Goal: Information Seeking & Learning: Learn about a topic

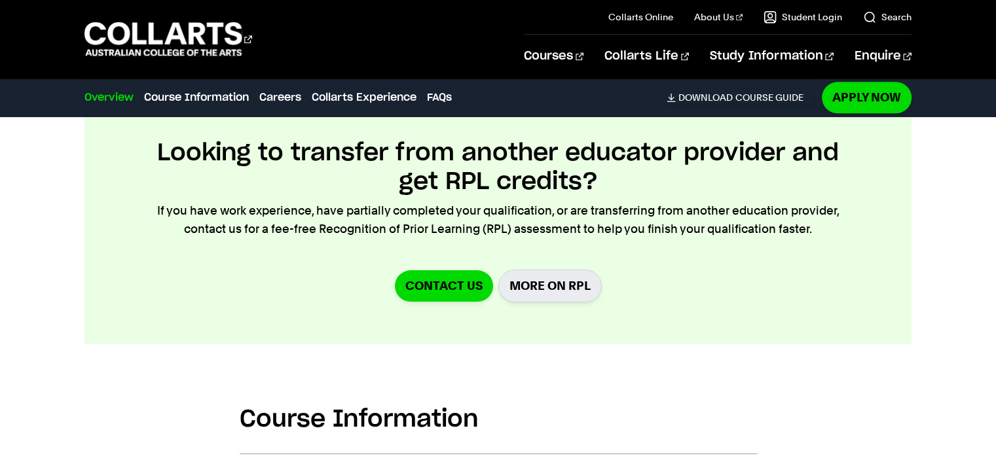
scroll to position [1506, 0]
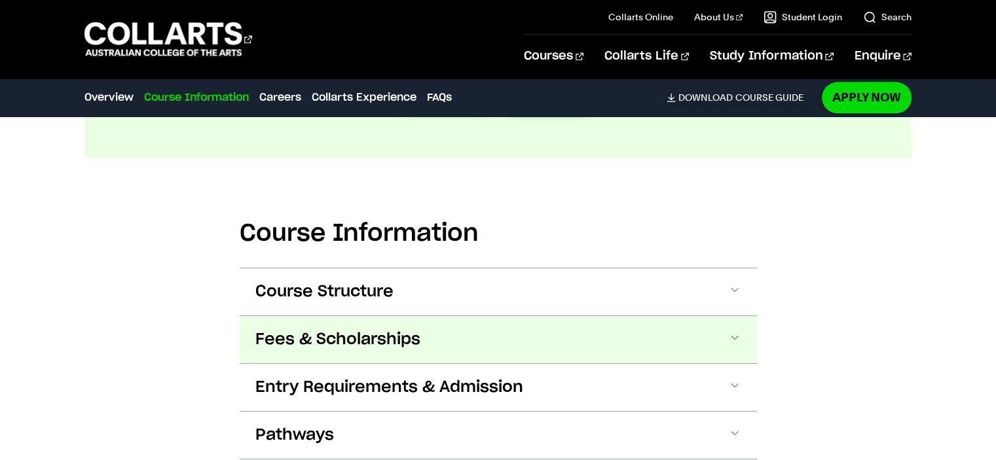
click at [405, 329] on span "Fees & Scholarships" at bounding box center [337, 339] width 165 height 21
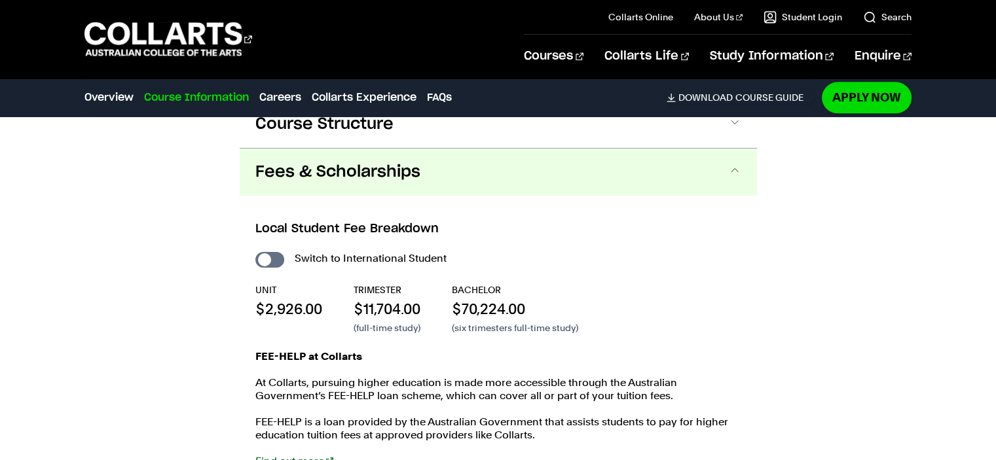
scroll to position [1677, 0]
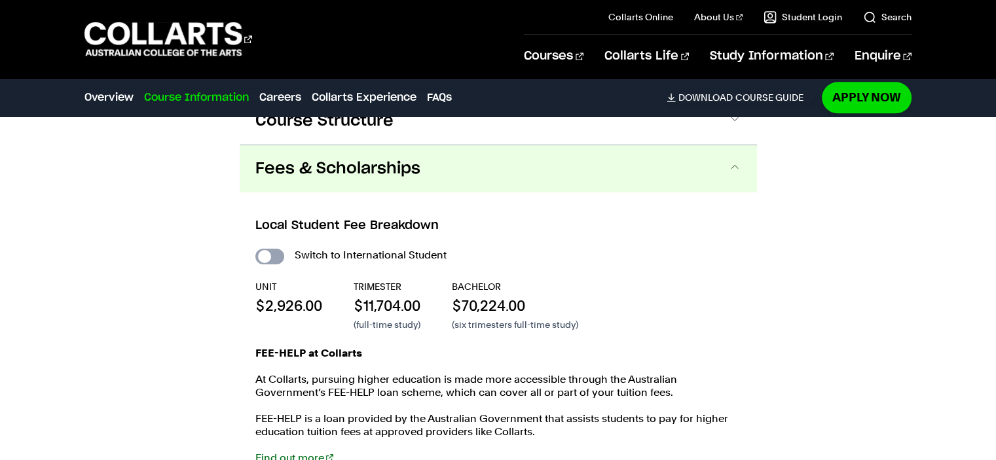
click at [270, 249] on input "International Student" at bounding box center [269, 257] width 29 height 16
checkbox input "true"
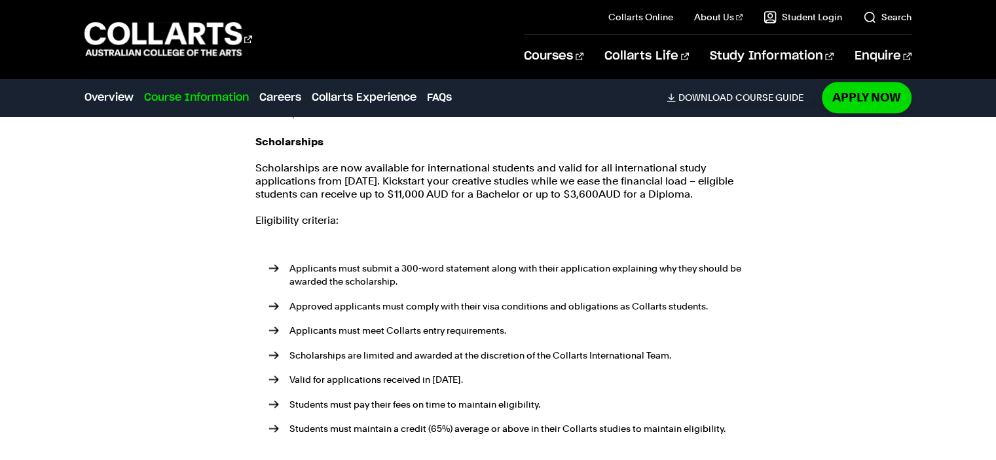
scroll to position [1415, 0]
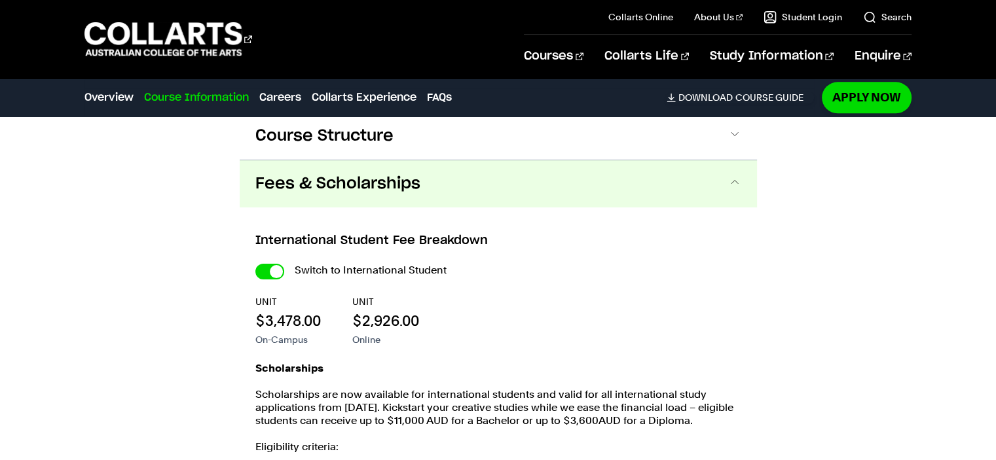
click at [270, 264] on input "International Student" at bounding box center [269, 272] width 29 height 16
checkbox input "false"
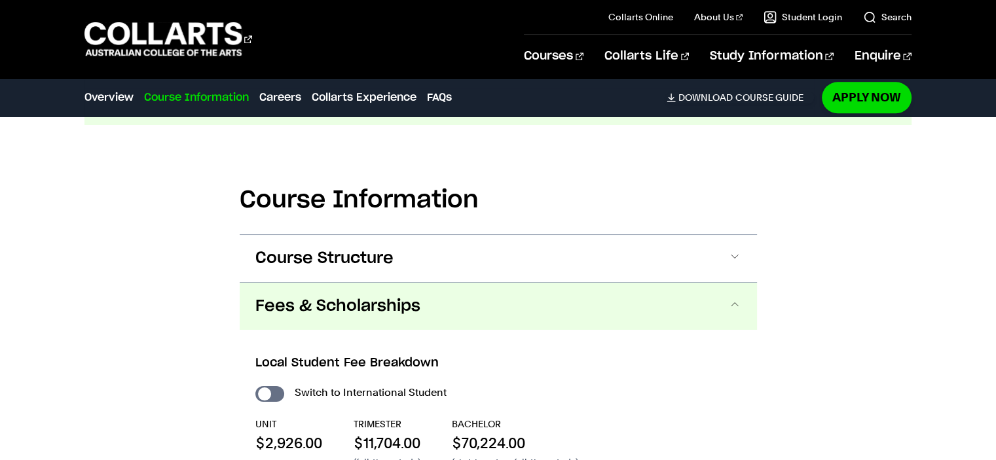
scroll to position [1611, 0]
